Goal: Transaction & Acquisition: Purchase product/service

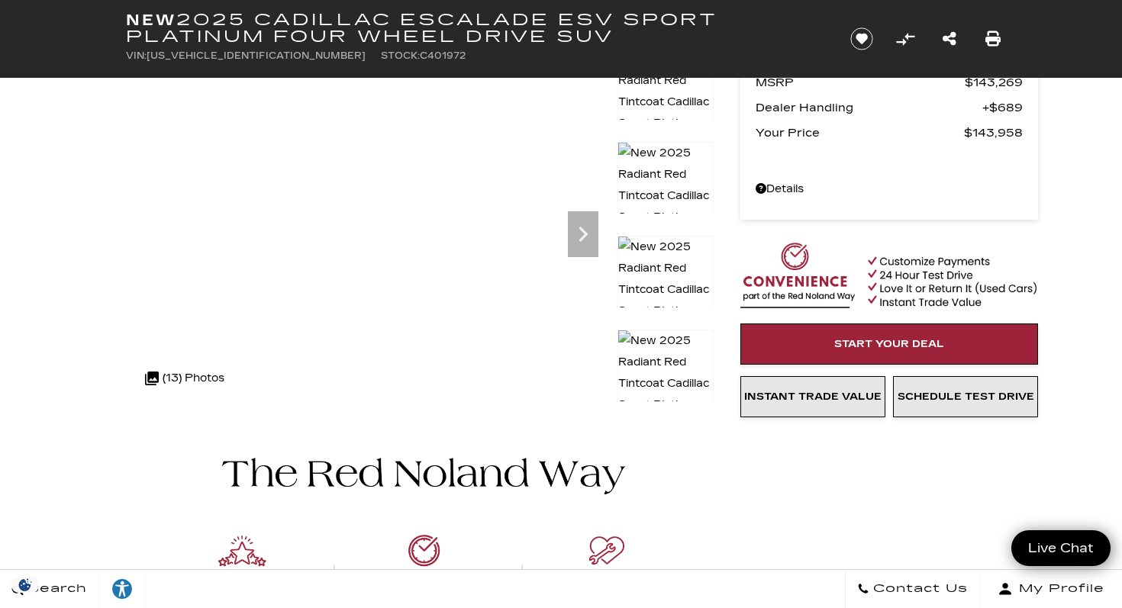
scroll to position [70, 0]
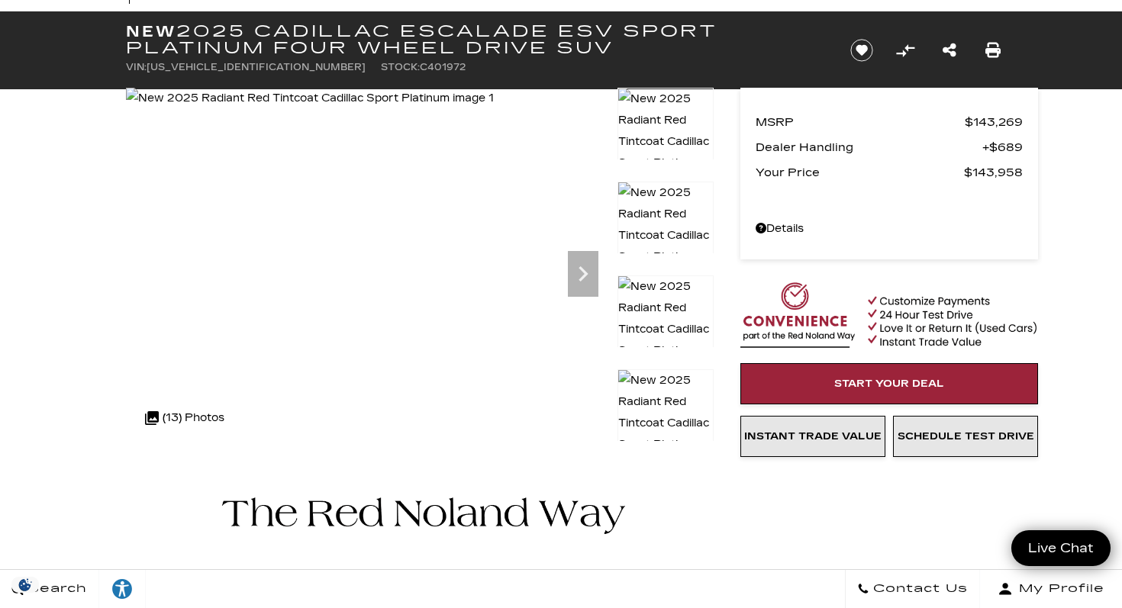
click at [669, 408] on img at bounding box center [665, 423] width 96 height 108
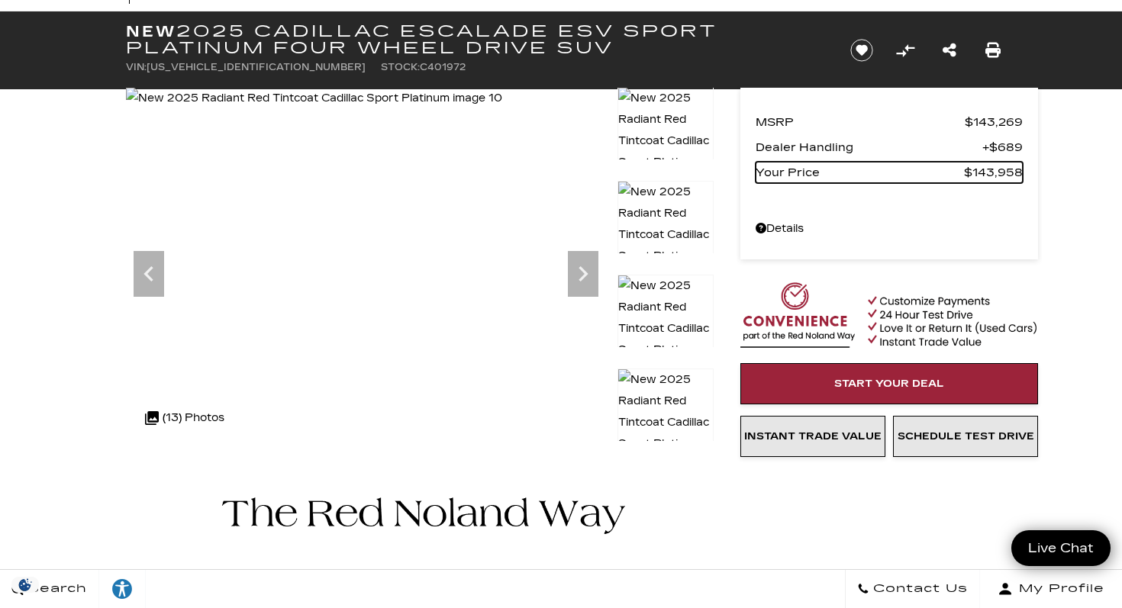
click at [653, 314] on img at bounding box center [665, 329] width 96 height 108
click at [639, 402] on img at bounding box center [665, 423] width 96 height 108
click at [687, 124] on img at bounding box center [665, 141] width 96 height 108
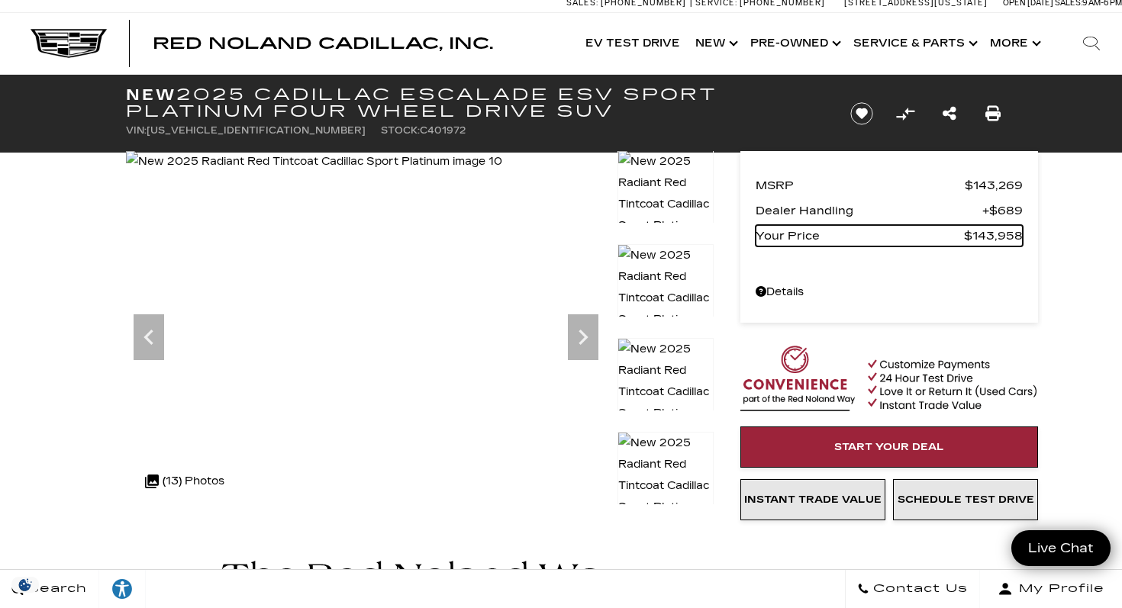
scroll to position [0, 0]
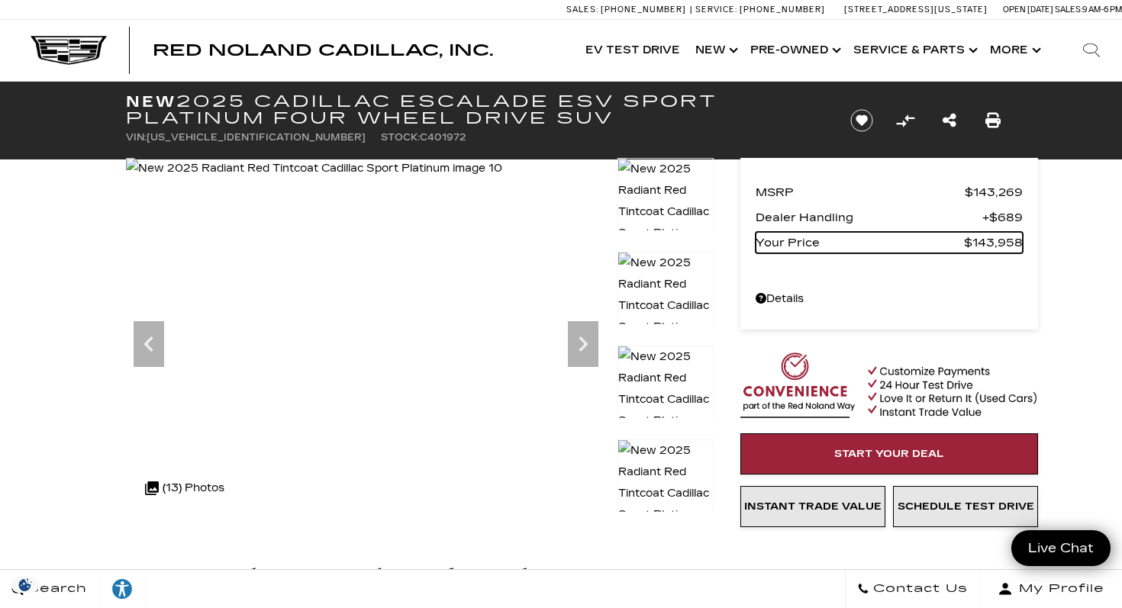
click at [664, 208] on img at bounding box center [665, 212] width 96 height 108
click at [653, 165] on img at bounding box center [665, 211] width 96 height 108
click at [176, 488] on div ".cls-1, .cls-3 { fill: #c50033; } .cls-1 { clip-rule: evenodd; } .cls-2 { clip-…" at bounding box center [184, 488] width 95 height 37
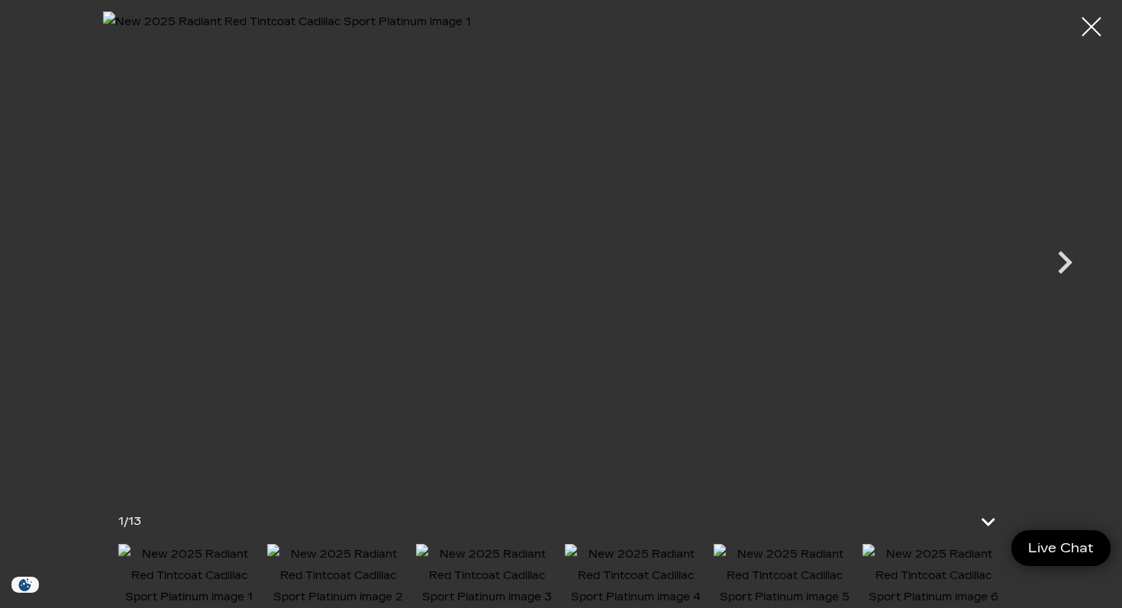
click at [930, 558] on img at bounding box center [932, 576] width 141 height 64
click at [930, 582] on img at bounding box center [932, 576] width 141 height 64
click at [804, 579] on img at bounding box center [784, 576] width 141 height 64
click at [909, 571] on img at bounding box center [932, 576] width 141 height 64
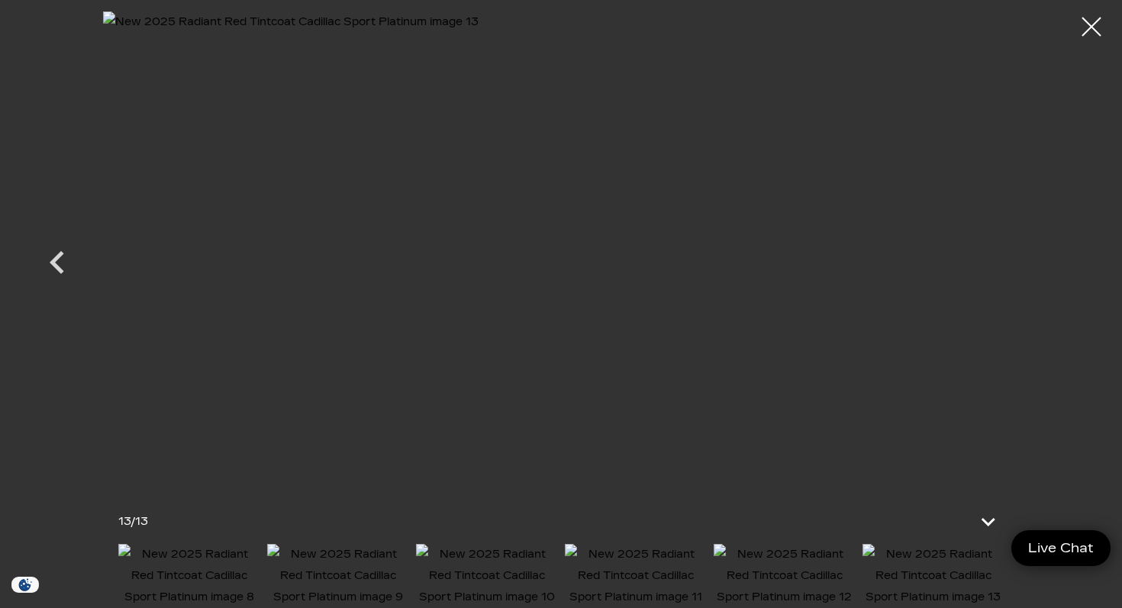
click at [502, 578] on img at bounding box center [486, 576] width 141 height 64
click at [353, 592] on img at bounding box center [338, 576] width 141 height 64
click at [342, 575] on img at bounding box center [337, 576] width 141 height 64
click at [1092, 35] on div at bounding box center [1092, 27] width 40 height 40
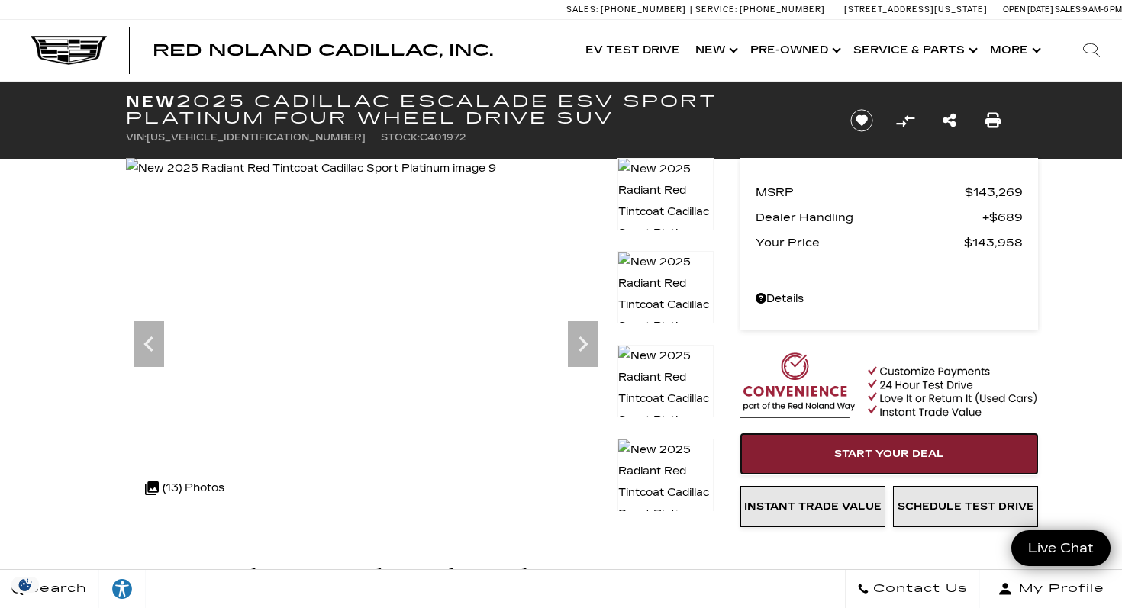
click at [822, 450] on link "Start Your Deal" at bounding box center [889, 454] width 298 height 41
